Goal: Task Accomplishment & Management: Manage account settings

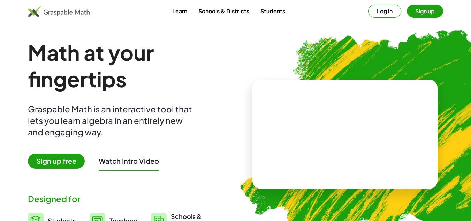
click at [420, 12] on button "Sign up" at bounding box center [425, 11] width 36 height 13
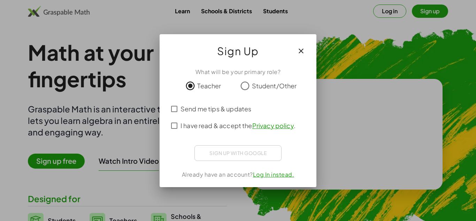
click at [173, 132] on div "I have read & accept the Privacy policy ." at bounding box center [238, 125] width 140 height 17
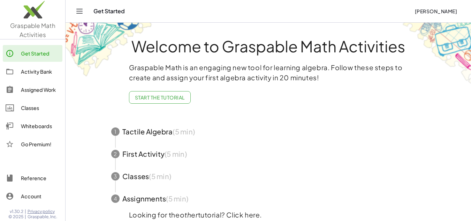
click at [40, 70] on div "Activity Bank" at bounding box center [40, 71] width 39 height 8
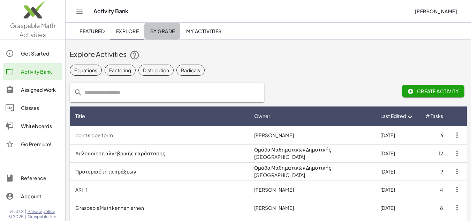
click at [163, 36] on link "By Grade" at bounding box center [162, 31] width 36 height 17
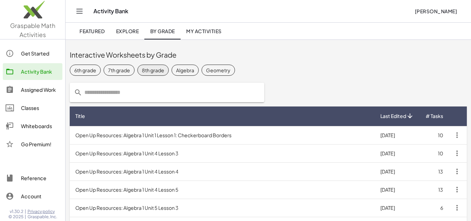
drag, startPoint x: 189, startPoint y: 89, endPoint x: 166, endPoint y: 72, distance: 29.1
click at [166, 72] on div "Interactive Worksheets by Grade 6th grade 7th grade 8th grade Algebra Geometry …" at bounding box center [267, 222] width 405 height 366
click at [157, 68] on div "8th grade" at bounding box center [153, 70] width 22 height 7
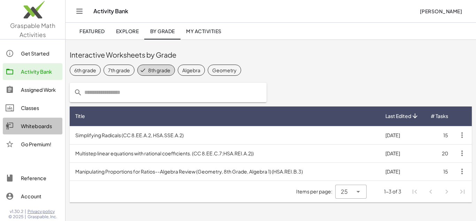
click at [44, 128] on div "Whiteboards" at bounding box center [40, 126] width 39 height 8
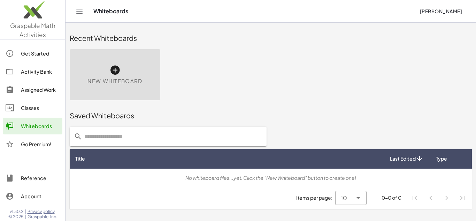
click at [107, 68] on div "New Whiteboard" at bounding box center [115, 74] width 91 height 51
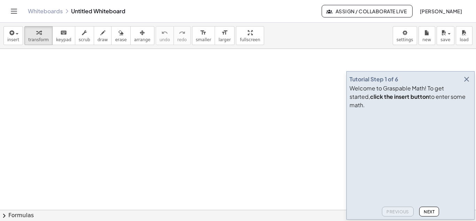
click at [469, 81] on div "Tutorial Step 1 of 6 Welcome to Graspable Math! To get started, click the inser…" at bounding box center [410, 145] width 128 height 148
click at [468, 83] on icon "button" at bounding box center [466, 79] width 8 height 8
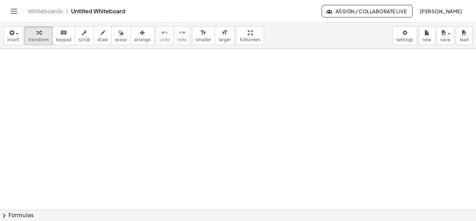
click at [326, 14] on icon "button" at bounding box center [329, 11] width 6 height 6
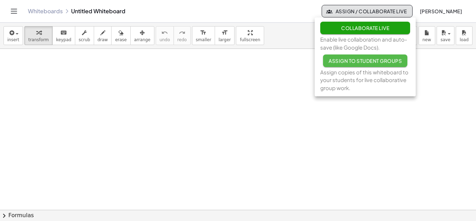
click at [343, 59] on span "Assign to Student Groups" at bounding box center [364, 60] width 73 height 6
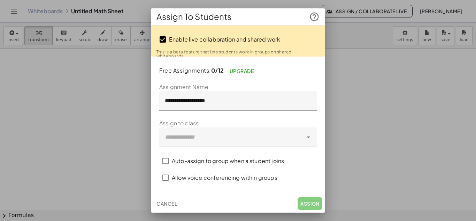
click at [169, 202] on span "Cancel" at bounding box center [166, 203] width 21 height 6
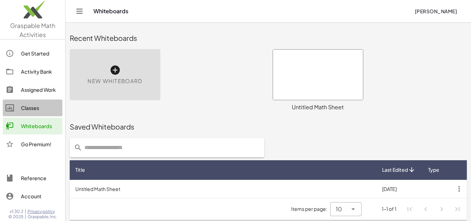
drag, startPoint x: 27, startPoint y: 114, endPoint x: 21, endPoint y: 110, distance: 6.6
click at [21, 110] on div "Classes" at bounding box center [40, 107] width 39 height 8
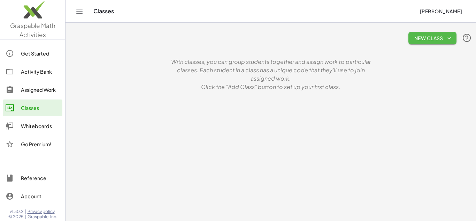
click at [441, 39] on span "New Class" at bounding box center [432, 38] width 37 height 6
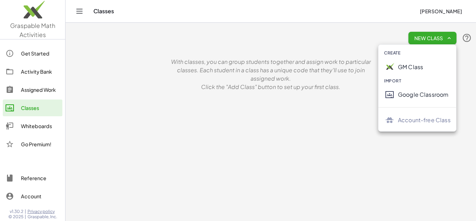
click at [409, 67] on div "GM Class" at bounding box center [424, 67] width 53 height 8
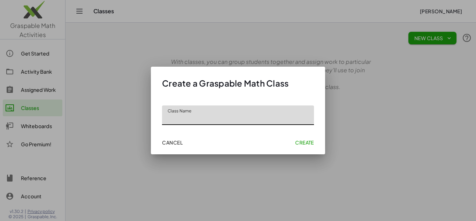
click at [179, 144] on span "Cancel" at bounding box center [172, 142] width 21 height 6
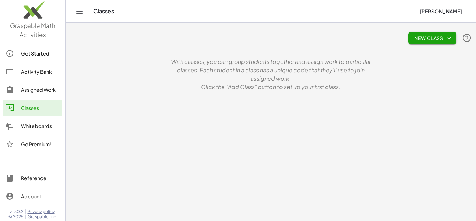
click at [179, 144] on main "New Class With classes, you can group students together and assign work to part…" at bounding box center [270, 110] width 410 height 221
click at [45, 125] on div "Whiteboards" at bounding box center [40, 126] width 39 height 8
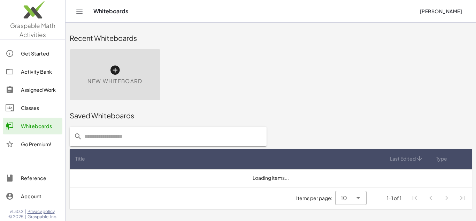
click at [37, 141] on div "Go Premium!" at bounding box center [40, 144] width 39 height 8
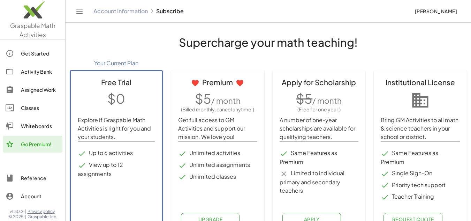
scroll to position [16, 0]
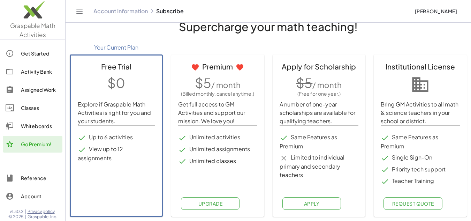
click at [48, 110] on div "Classes" at bounding box center [40, 107] width 39 height 8
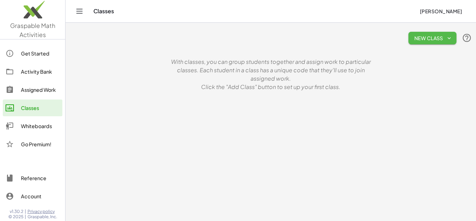
click at [436, 44] on button "New Class" at bounding box center [432, 38] width 48 height 13
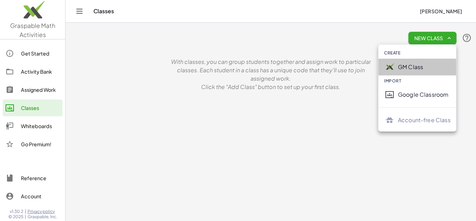
click at [409, 68] on div "GM Class" at bounding box center [424, 67] width 53 height 8
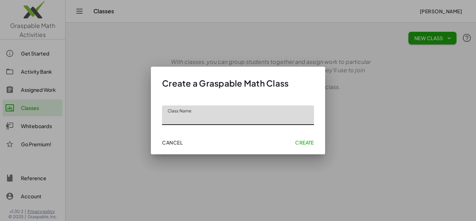
click at [238, 119] on input "Class Name" at bounding box center [238, 115] width 152 height 20
type input "**********"
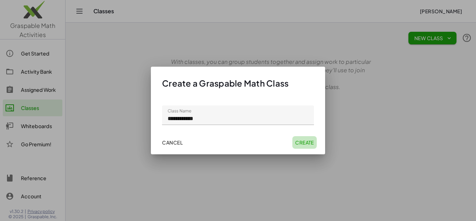
click at [307, 143] on span "Create" at bounding box center [304, 142] width 19 height 6
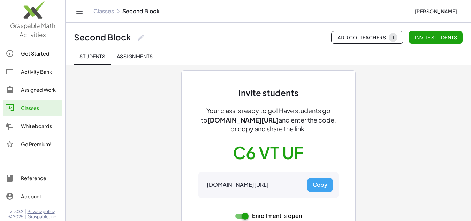
scroll to position [41, 0]
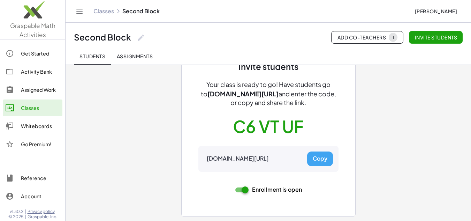
click at [128, 59] on span "Assignments" at bounding box center [134, 56] width 36 height 6
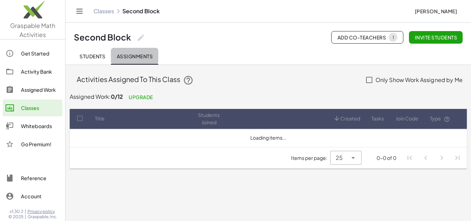
scroll to position [0, 0]
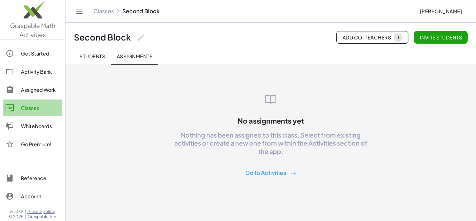
click at [31, 112] on link "Classes" at bounding box center [33, 107] width 60 height 17
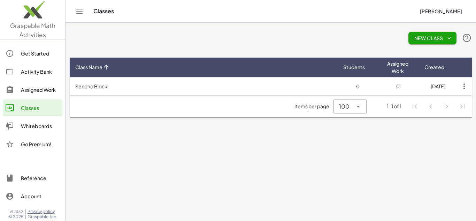
click at [431, 46] on div "New Class" at bounding box center [271, 38] width 402 height 22
click at [428, 38] on span "New Class" at bounding box center [432, 38] width 37 height 6
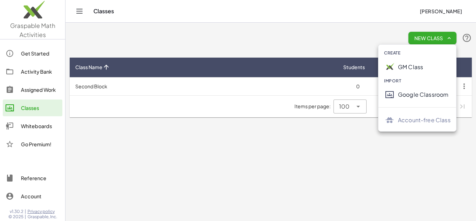
click at [407, 63] on div "GM Class" at bounding box center [424, 67] width 53 height 8
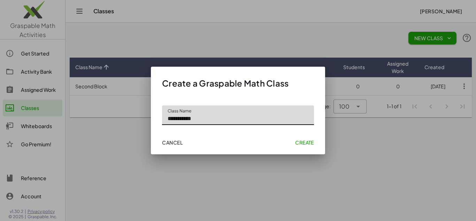
type input "**********"
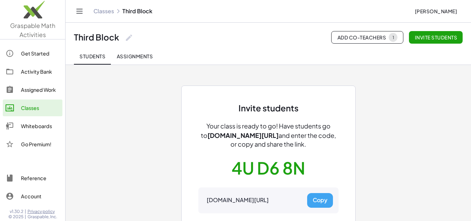
click at [333, 38] on button "Add Co-Teachers 1" at bounding box center [367, 37] width 72 height 13
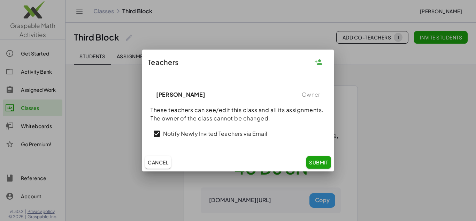
click at [317, 65] on icon "button" at bounding box center [318, 62] width 8 height 8
click at [320, 61] on icon "button" at bounding box center [318, 62] width 8 height 8
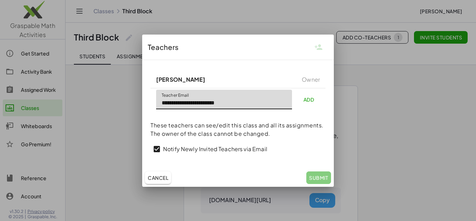
type input "**********"
click at [311, 102] on button "Add" at bounding box center [308, 99] width 22 height 13
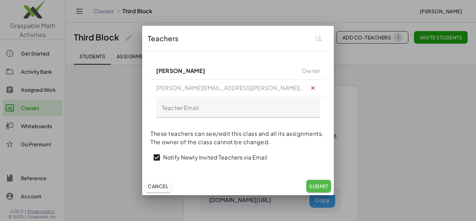
click at [316, 183] on span "Submit" at bounding box center [318, 186] width 19 height 6
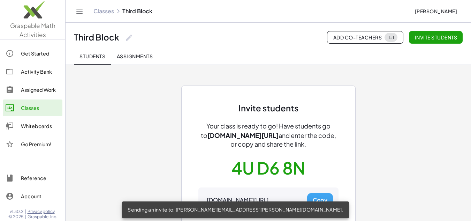
click at [96, 14] on link "Classes" at bounding box center [103, 11] width 21 height 7
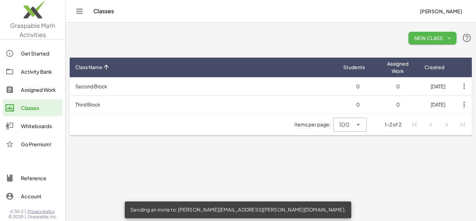
click at [418, 37] on span "New Class" at bounding box center [432, 38] width 37 height 6
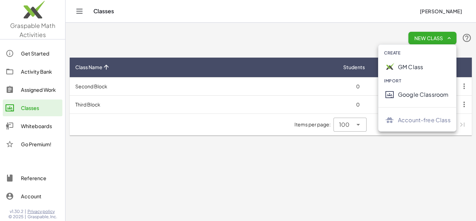
click at [407, 72] on div "GM Class" at bounding box center [417, 67] width 78 height 17
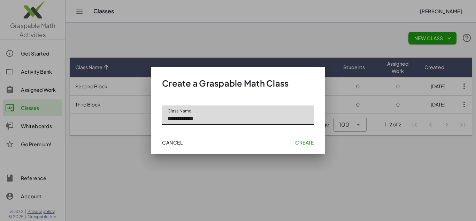
type input "**********"
click at [304, 145] on span "Create" at bounding box center [304, 142] width 19 height 6
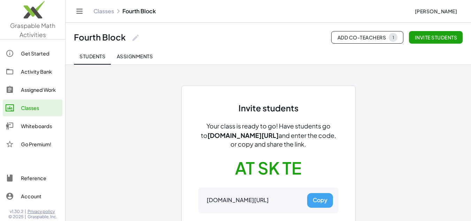
click at [107, 10] on link "Classes" at bounding box center [103, 11] width 21 height 7
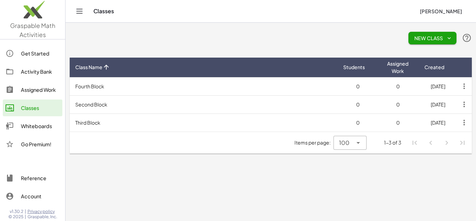
click at [433, 38] on span "New Class" at bounding box center [432, 38] width 37 height 6
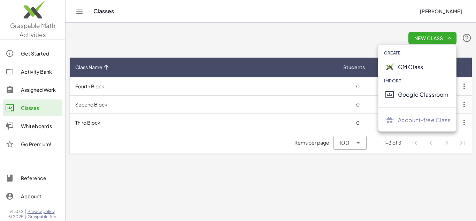
click at [424, 59] on div "GM Class" at bounding box center [417, 67] width 78 height 17
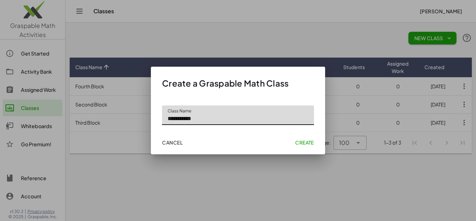
type input "**********"
click at [298, 141] on span "Create" at bounding box center [304, 142] width 19 height 6
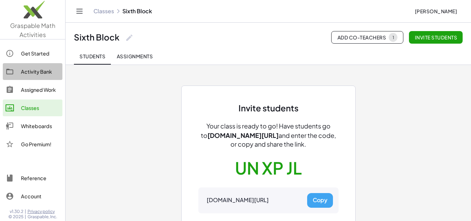
click at [34, 67] on div "Activity Bank" at bounding box center [40, 71] width 39 height 8
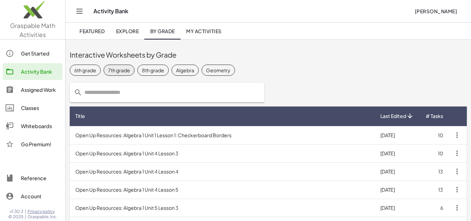
click at [129, 71] on div "7th grade" at bounding box center [119, 70] width 22 height 7
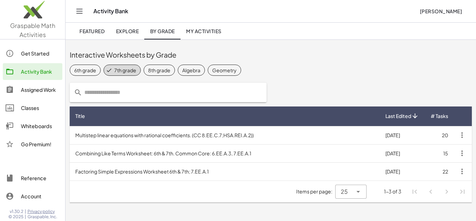
click at [111, 35] on link "Explore" at bounding box center [127, 31] width 34 height 17
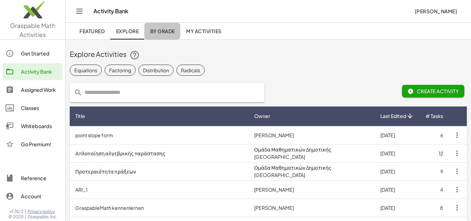
click at [160, 36] on link "By Grade" at bounding box center [162, 31] width 36 height 17
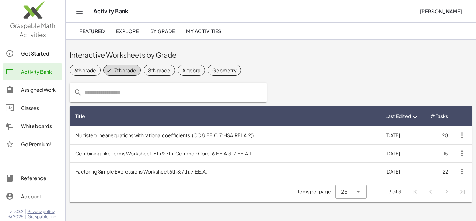
click at [359, 64] on div "6th grade 7th grade 8th grade Algebra Geometry" at bounding box center [271, 70] width 402 height 14
